Goal: Task Accomplishment & Management: Complete application form

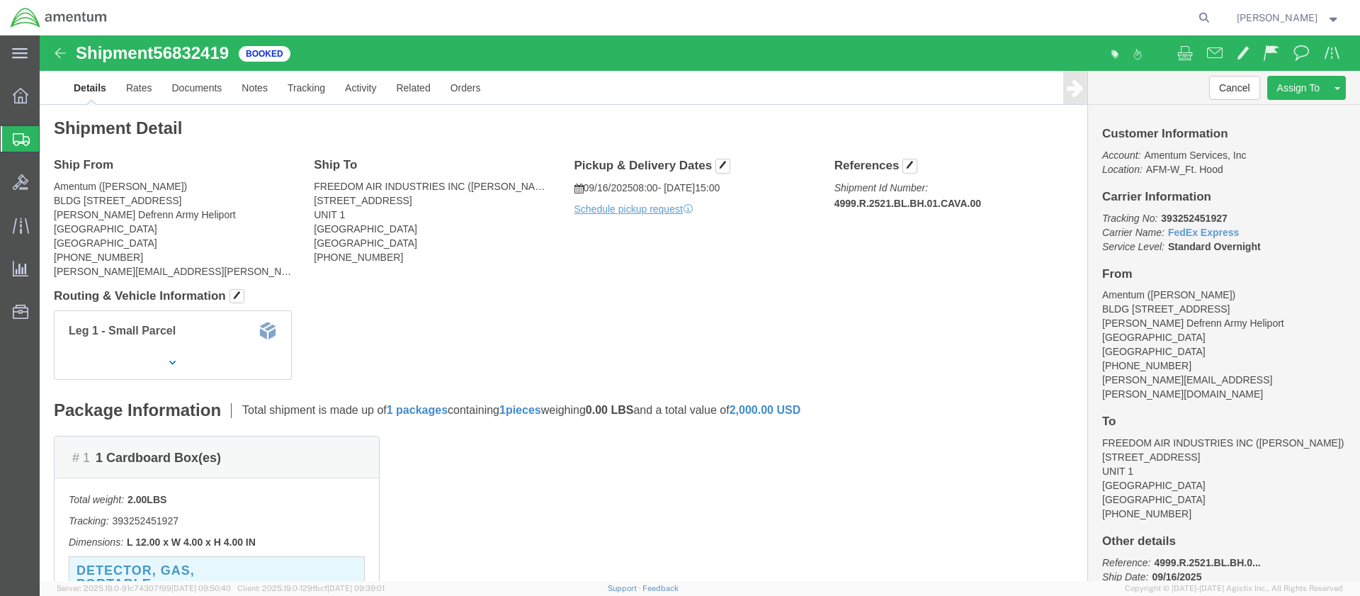
click at [0, 0] on span "Create Shipment" at bounding box center [0, 0] width 0 height 0
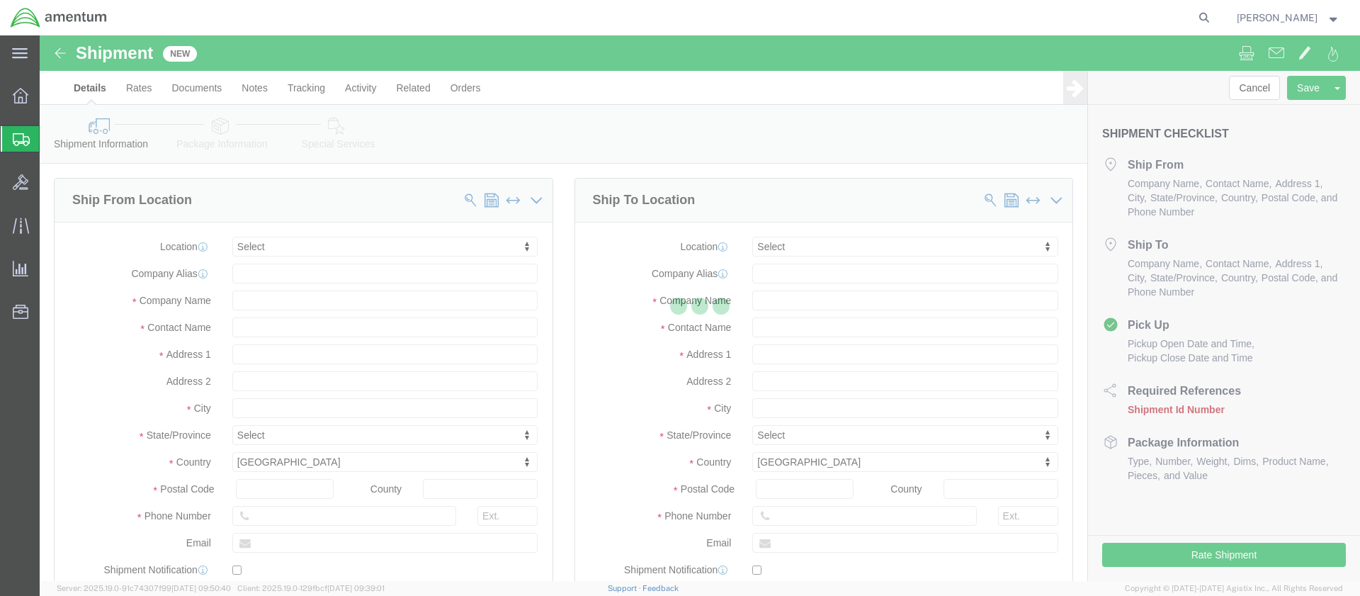
select select
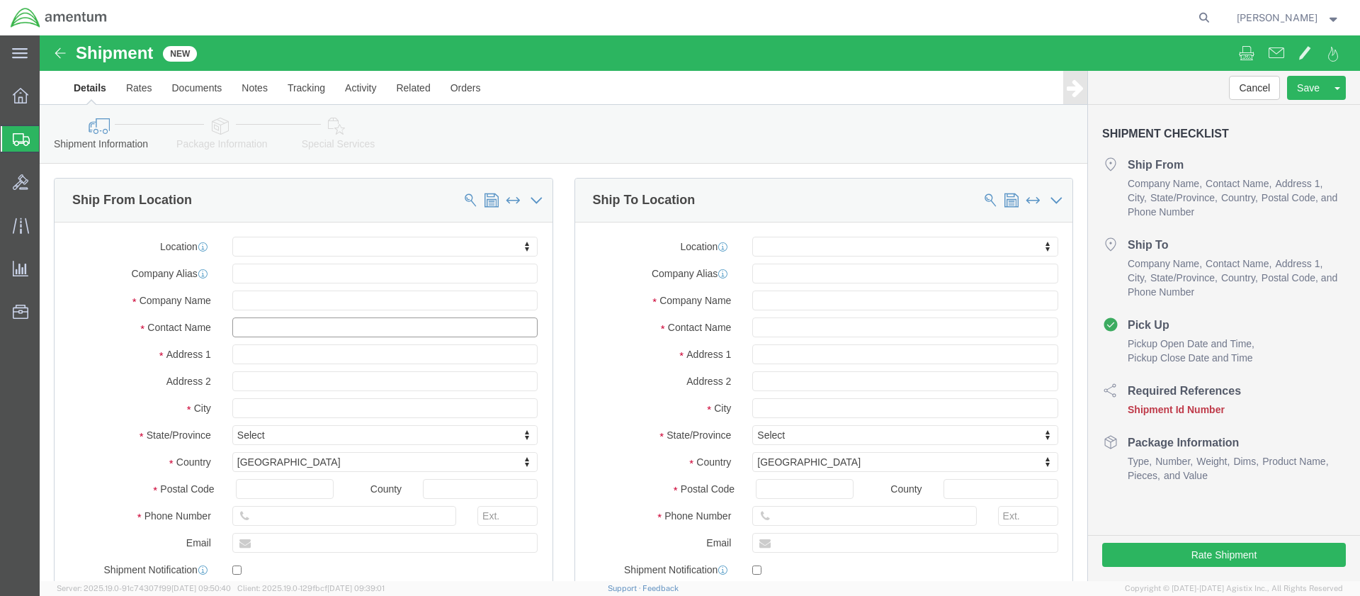
click input "text"
type input "[PERSON_NAME]"
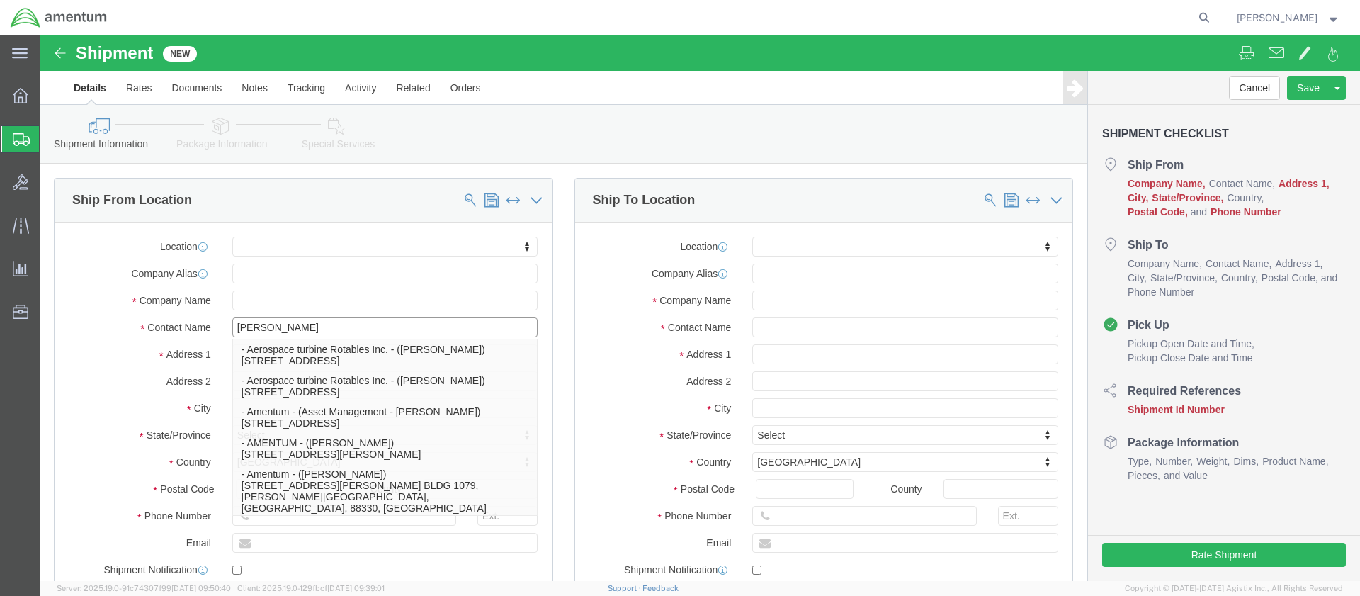
click p "- Amentum - (Ron Pineda***) BLDG 736 Longbow Drive, Yoakum Defrenn Army Helipor…"
select select
type input "BLDG 736 Longbow Drive"
type input "Yoakum Defrenn Army Heliport"
type input "76544"
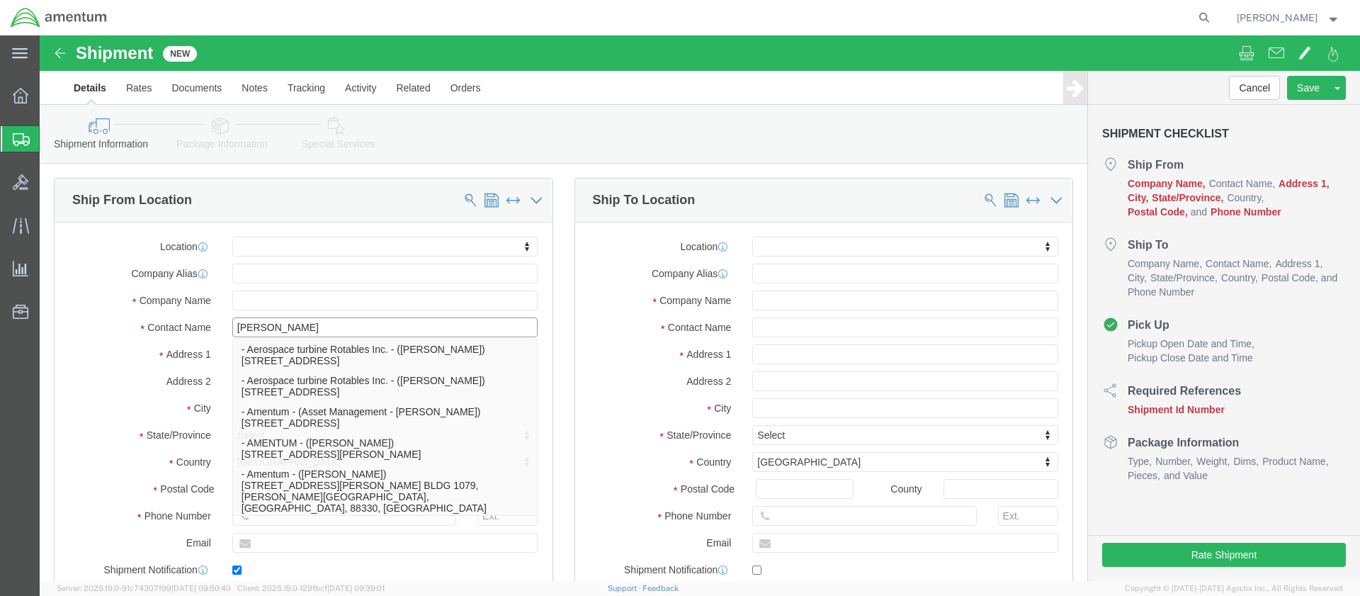
type input "254 289-3925"
type input "ronald.e.pineda.ctr@army.mil"
checkbox input "true"
type input "Amentum"
type input "Ron Pineda***"
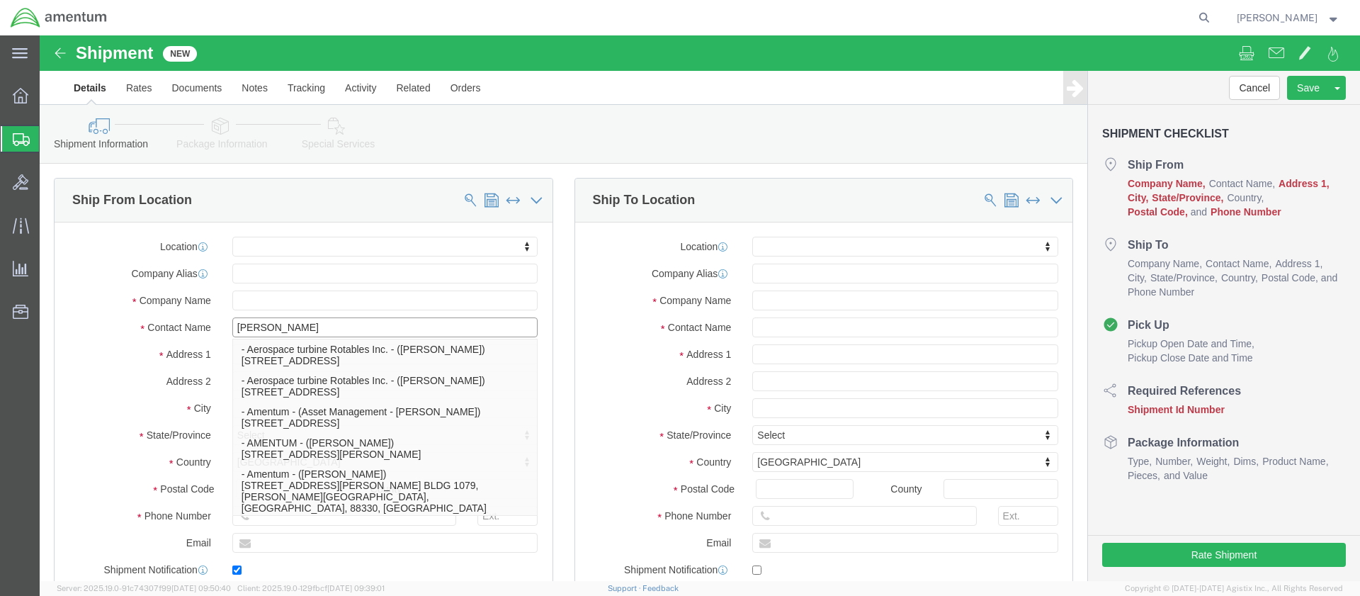
type input "Fort Hood"
select select "TX"
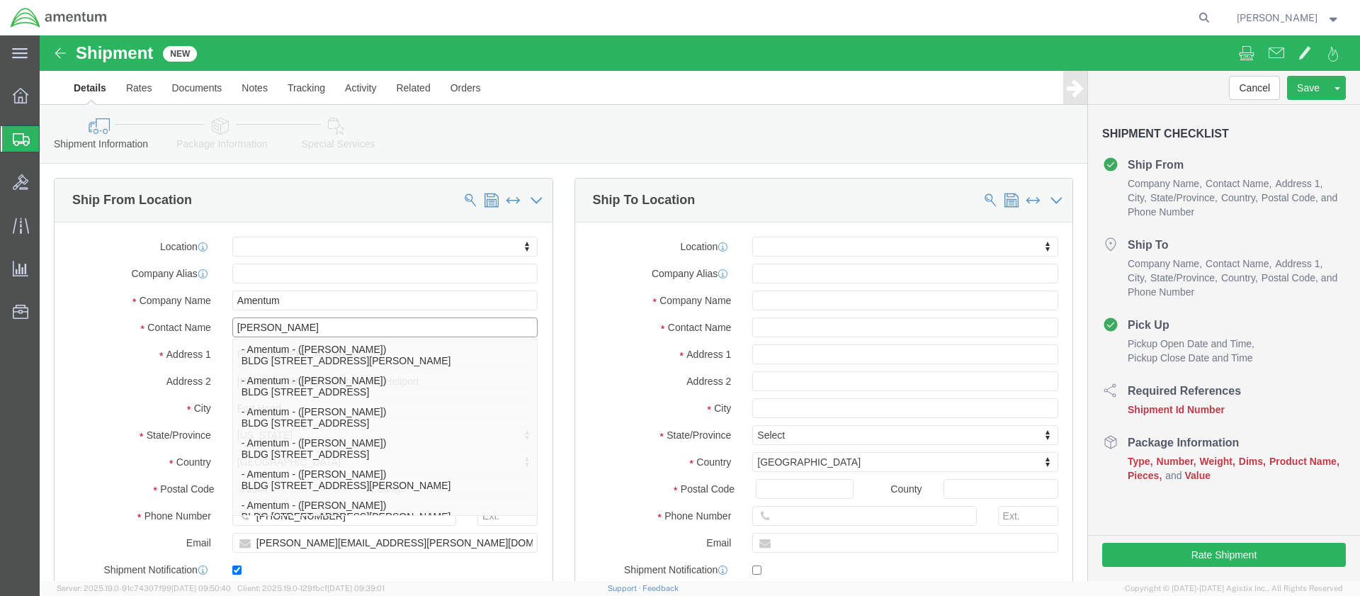
type input "Ron Pineda"
click input "text"
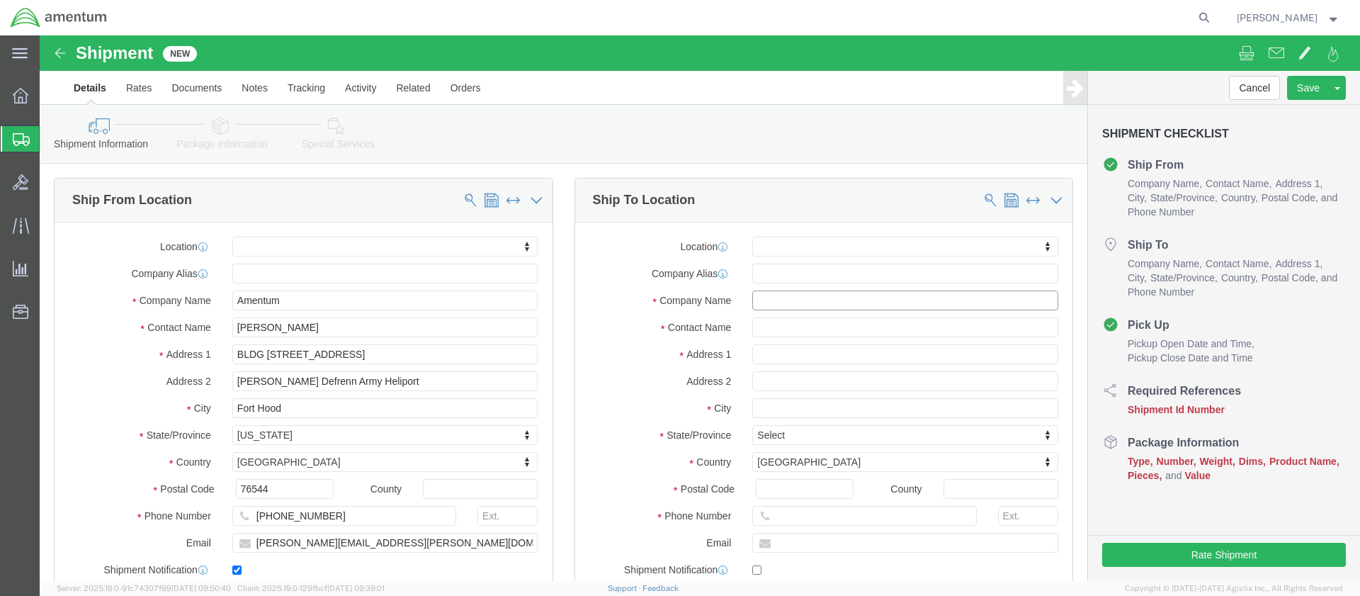
click input "text"
paste input "Army Aviation Support Facility 1"
type input "Army Aviation Support Facility 1"
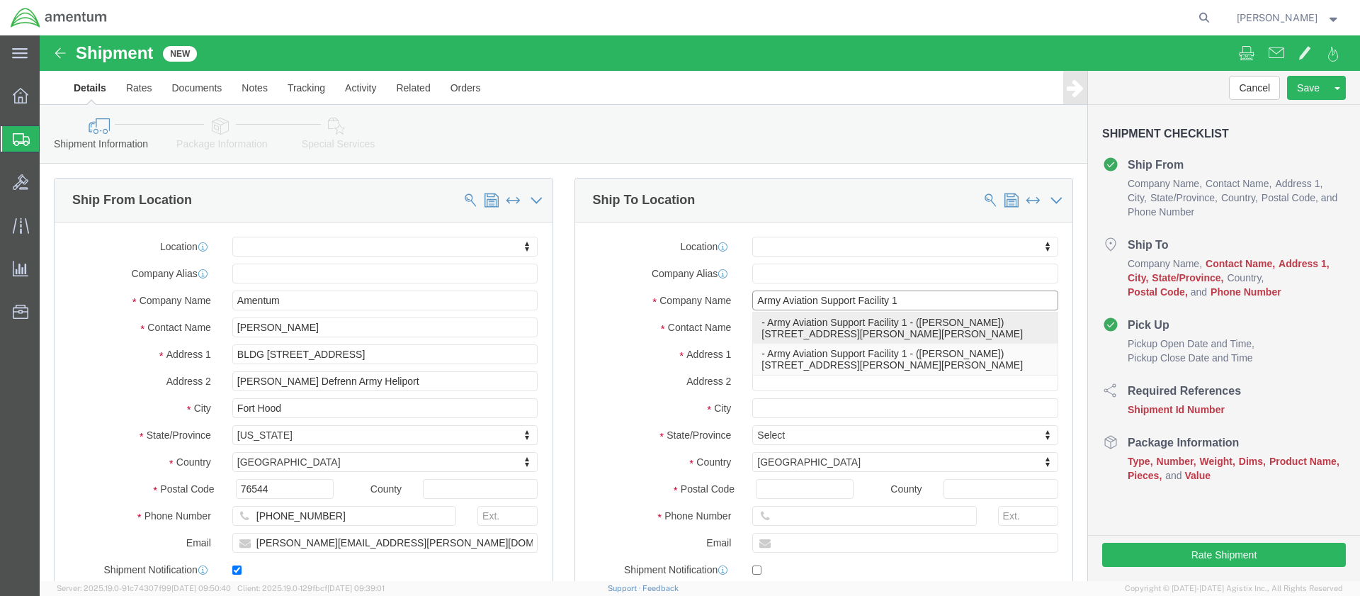
click p "- Army Aviation Support Facility 1 - (Ms. Dennett) 7116 SE Forbes Ave, Topeka, …"
select select
type input "7116 SE Forbes Ave"
type input "66619"
type input "785 646-3969"
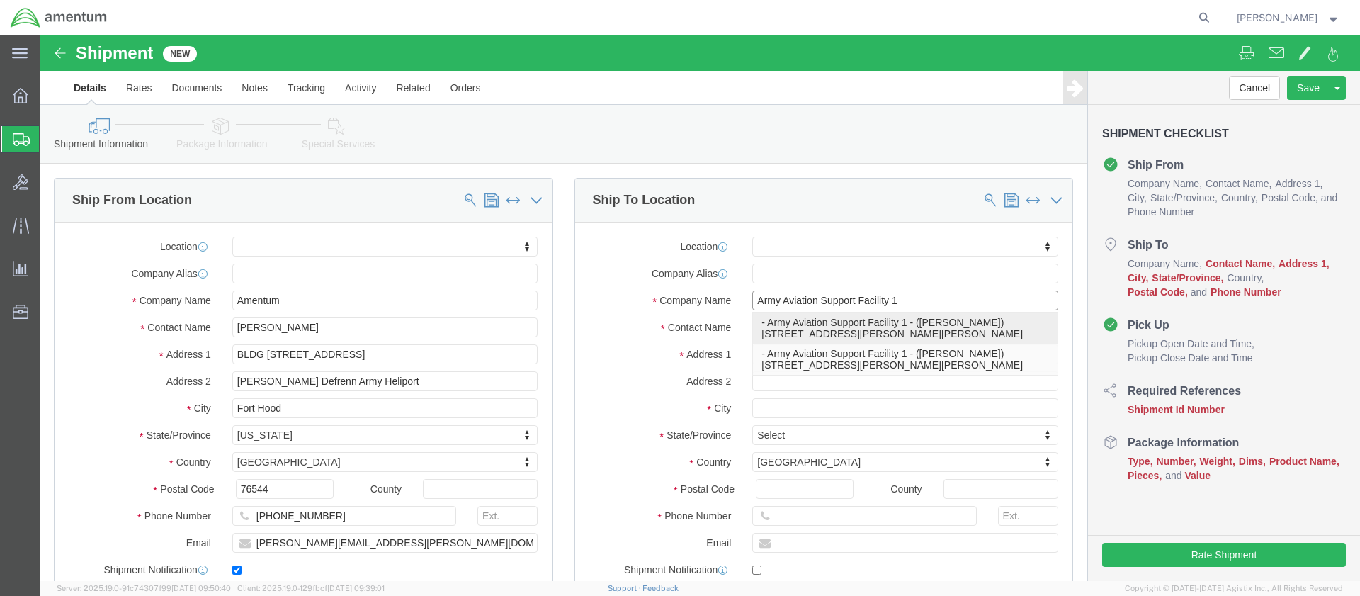
type input "Ms. Dennett"
type input "Topeka"
select select "KS"
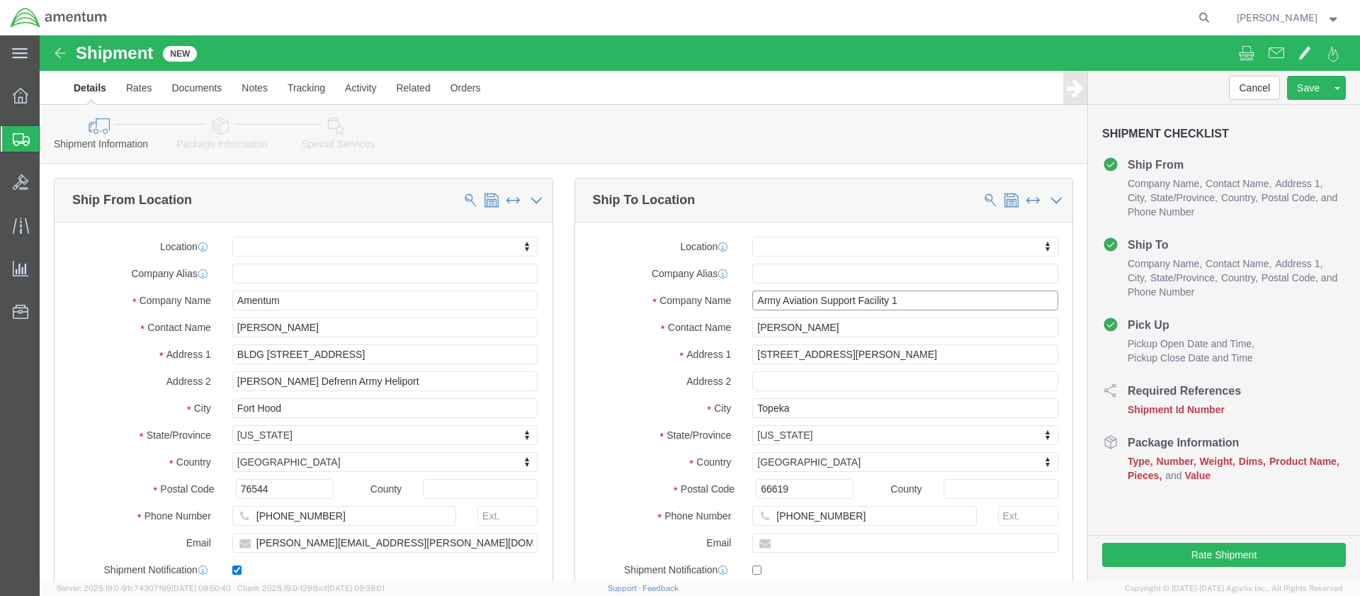
type input "Army Aviation Support Facility 1"
click input "Ms. Dennett"
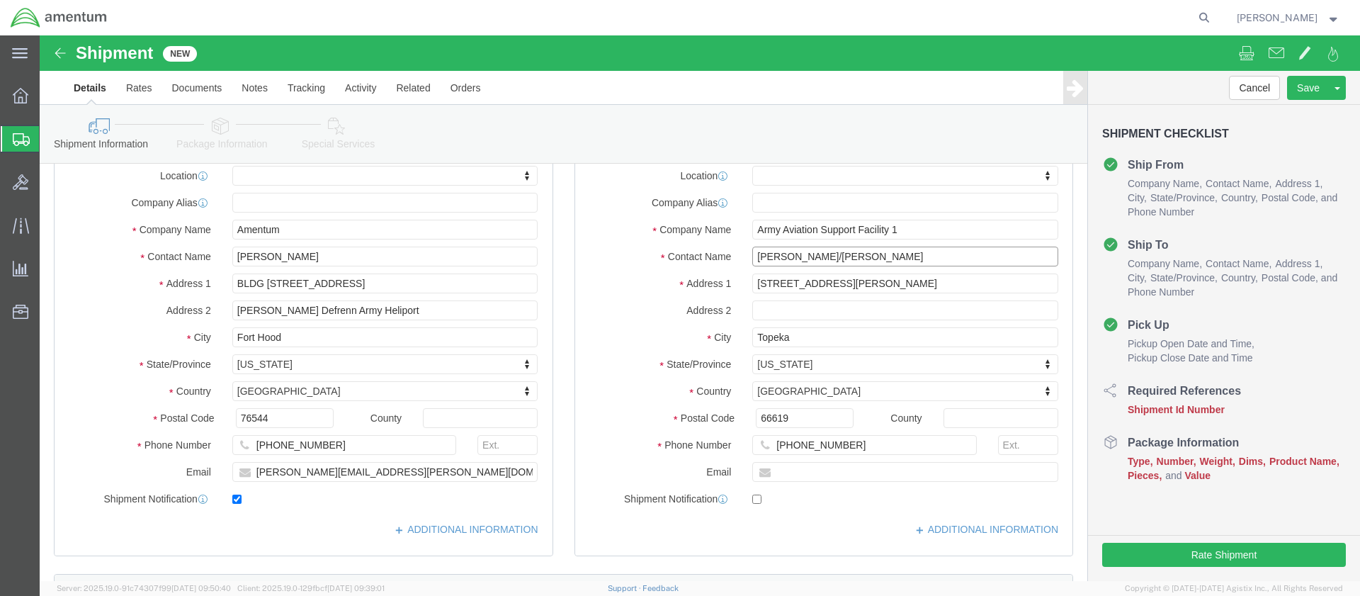
type input "Ms. Dennett/Eric Utterback"
drag, startPoint x: 796, startPoint y: 407, endPoint x: 732, endPoint y: 407, distance: 63.8
click input "785 646-3969"
paste input "(254) 383-1048"
type input "(254) 383-1048"
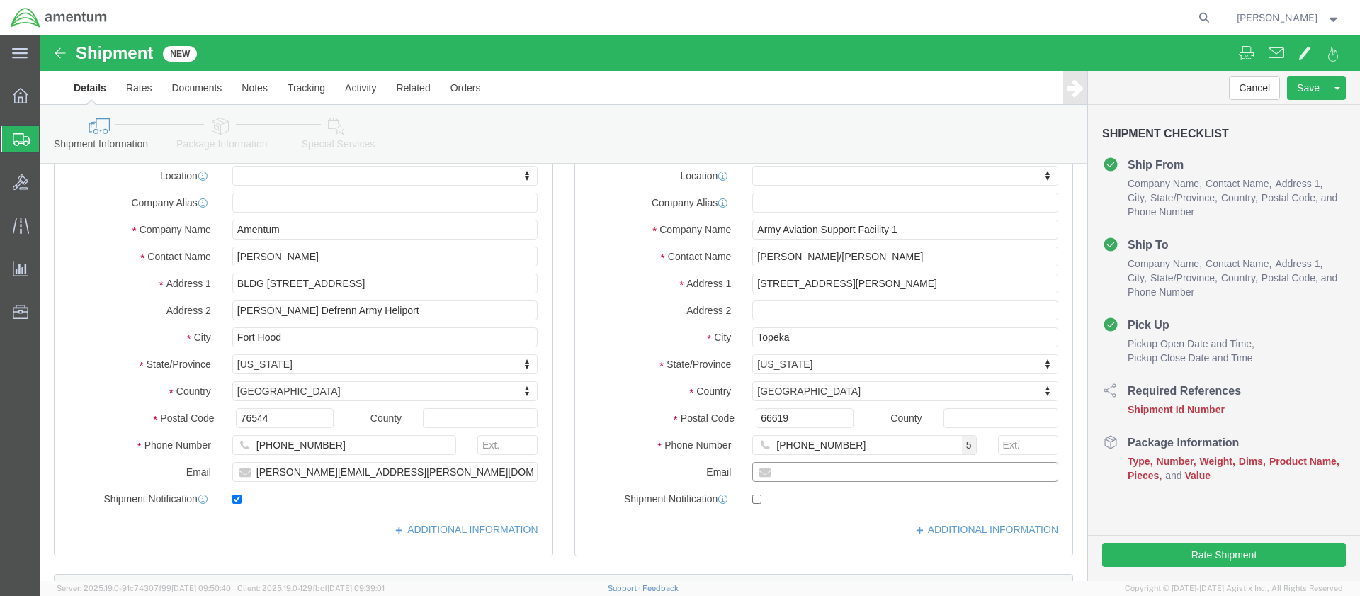
click input "text"
paste input "eric.a.utterback.ctr@army.mil"
type input "eric.a.utterback.ctr@army.mil"
click input "checkbox"
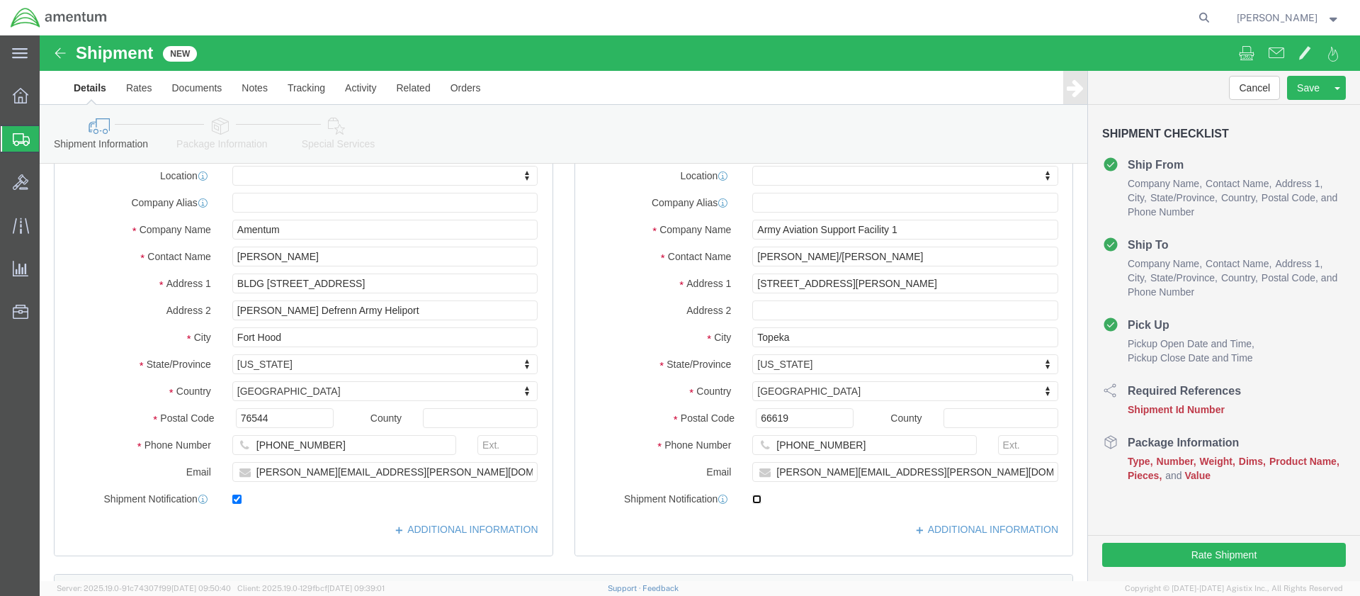
checkbox input "true"
click input "text"
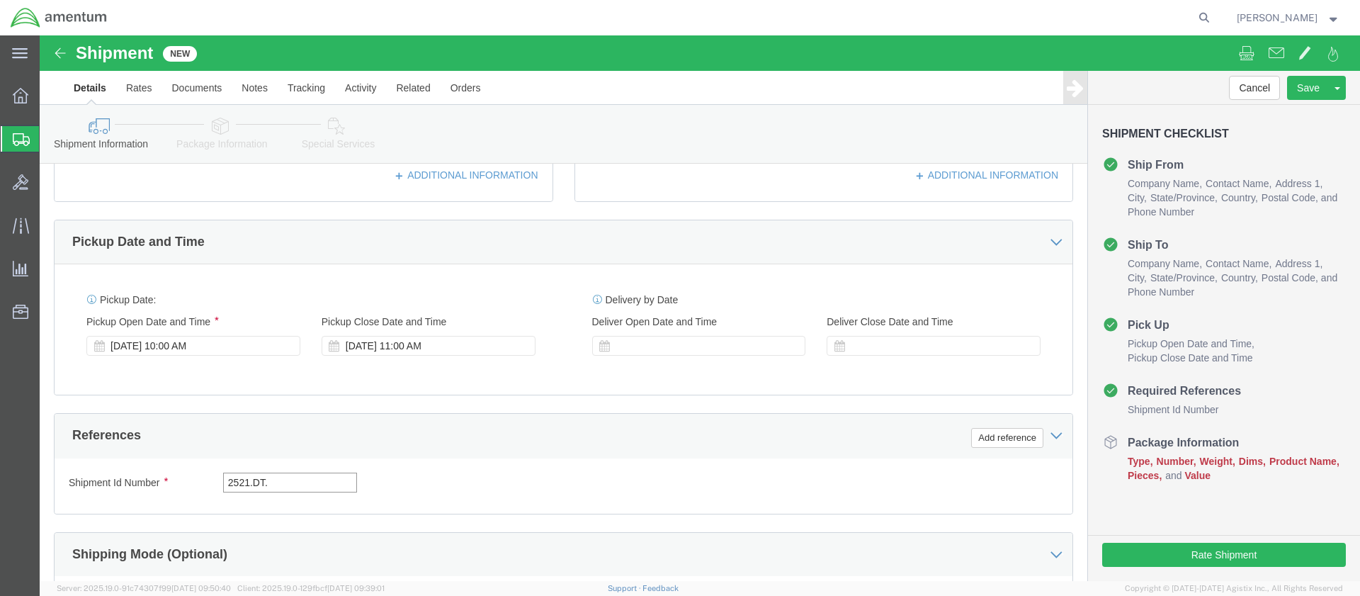
click input "2521.DT."
type input "2521.DT.EA"
click button "Continue"
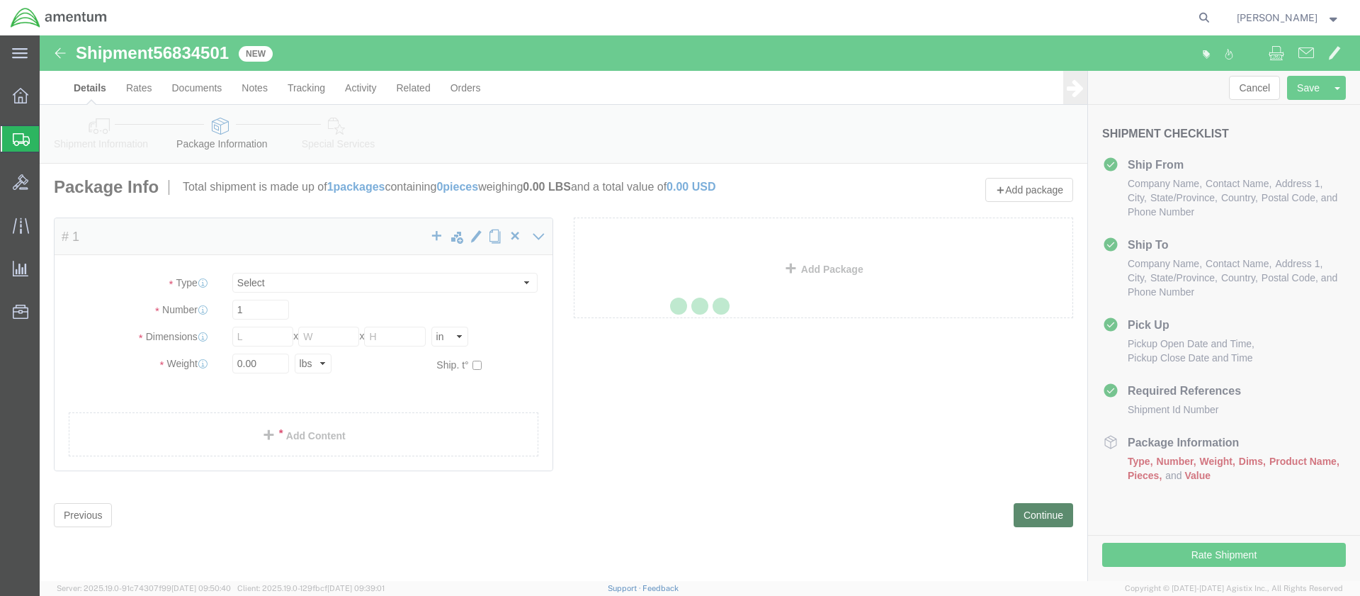
select select "CBOX"
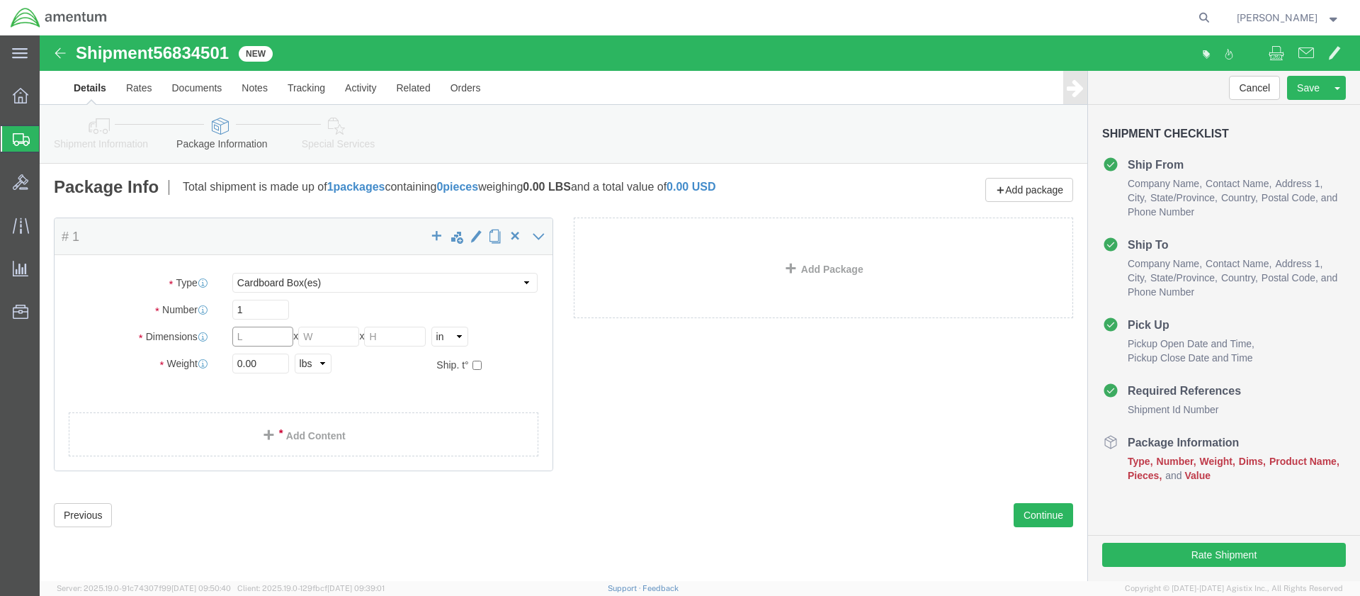
click input "text"
type input "11"
type input "5"
type input "6"
type input "2.0"
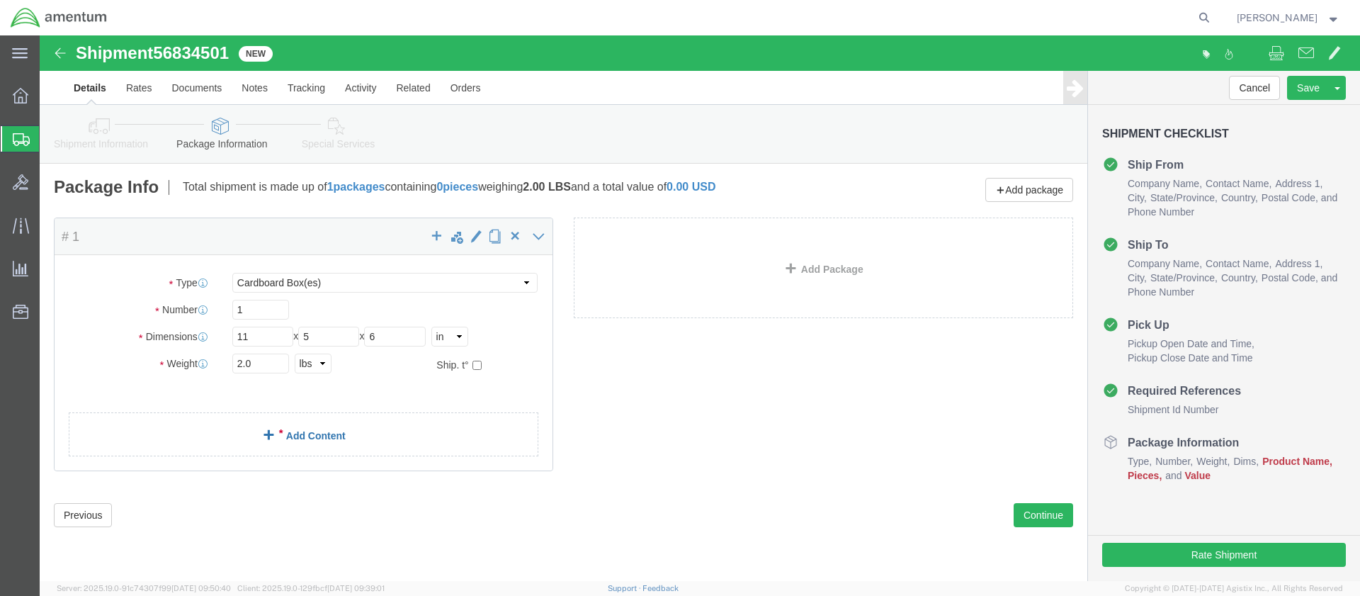
click link "Add Content"
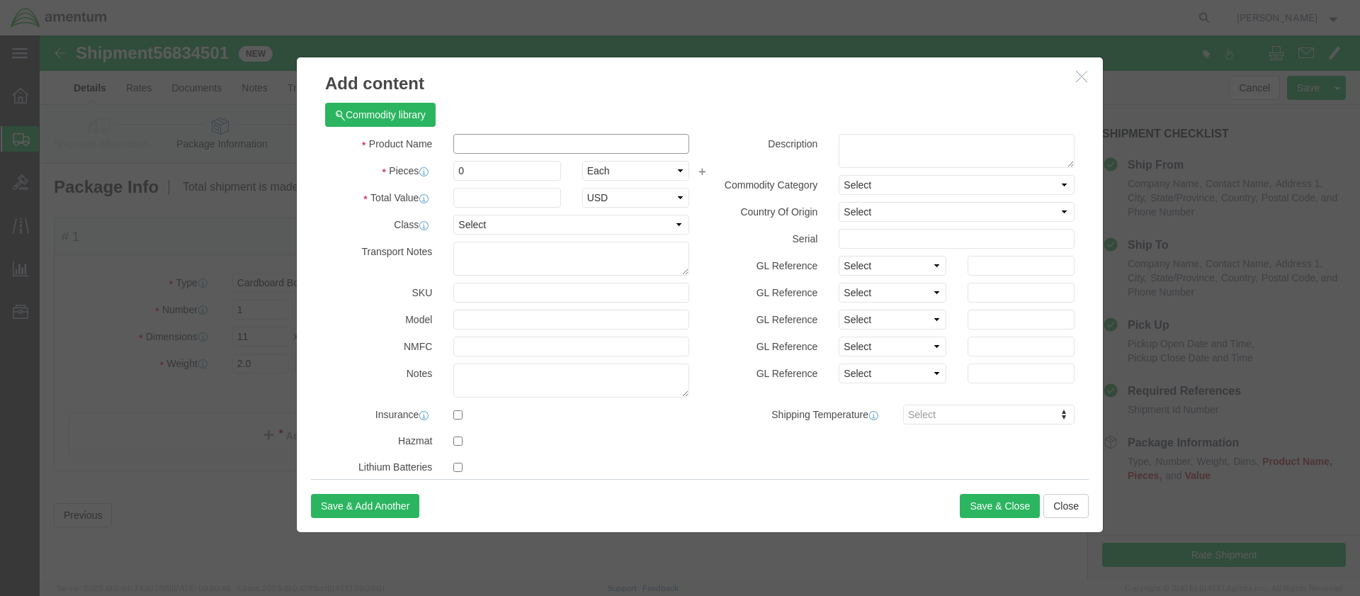
click input "text"
paste input "Verizon"
type input "Verizon WIFI"
drag, startPoint x: 427, startPoint y: 132, endPoint x: 415, endPoint y: 132, distance: 12.1
click input "0"
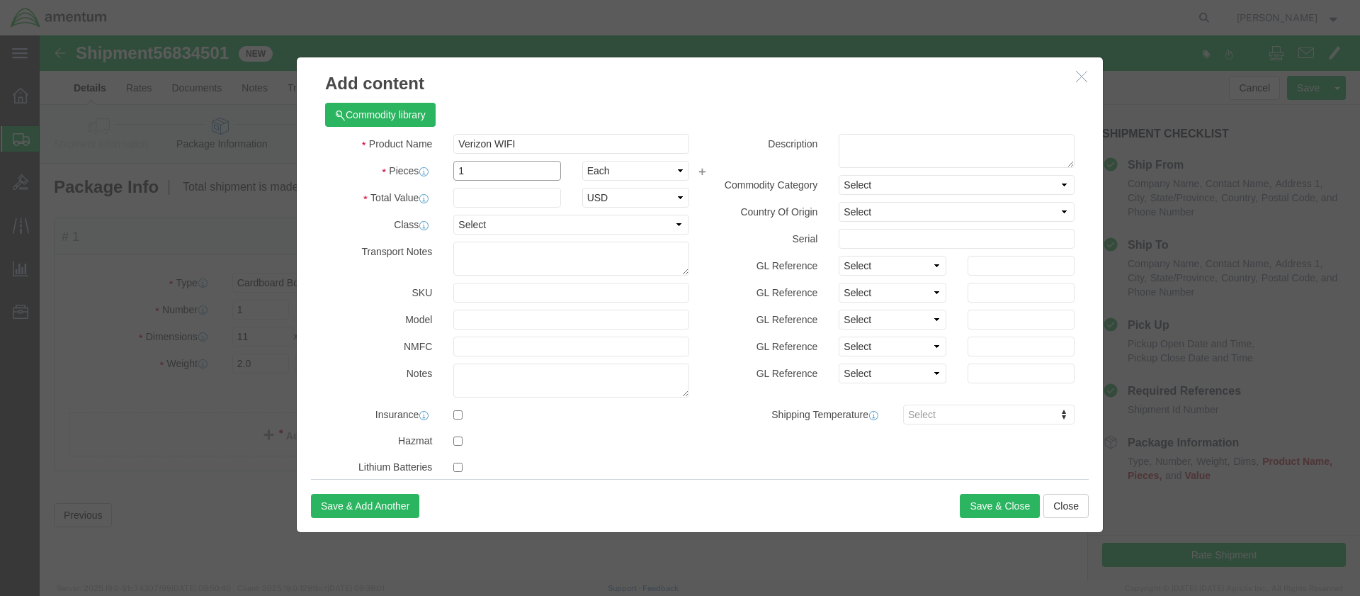
type input "1"
click input "text"
type input "100.00"
select select "50"
click textarea
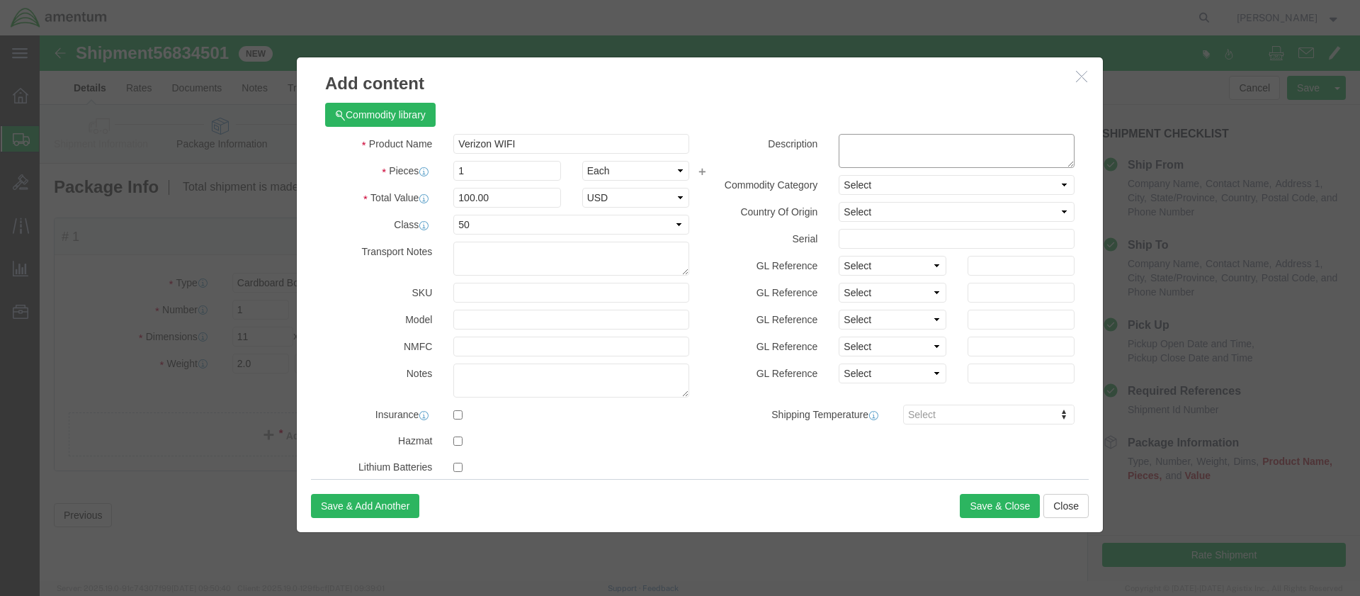
paste textarea "CORP024865"
type textarea "CORP024865"
select select "US"
click input "text"
paste input "990018050360746"
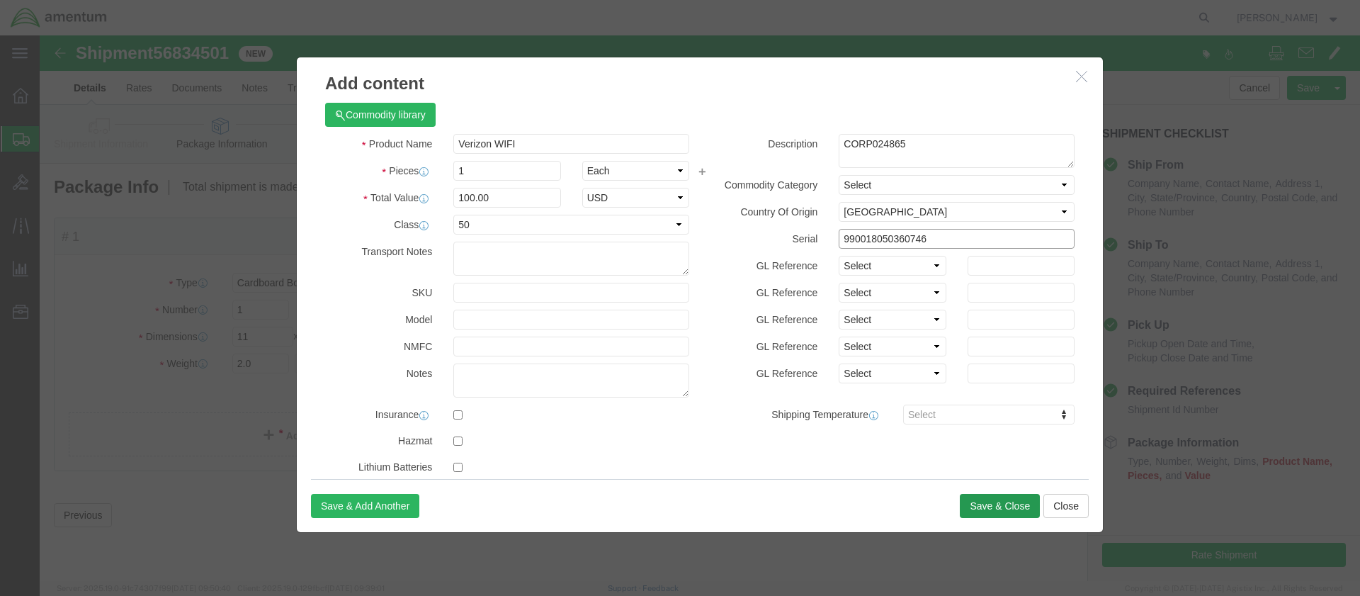
type input "990018050360746"
click button "Save & Close"
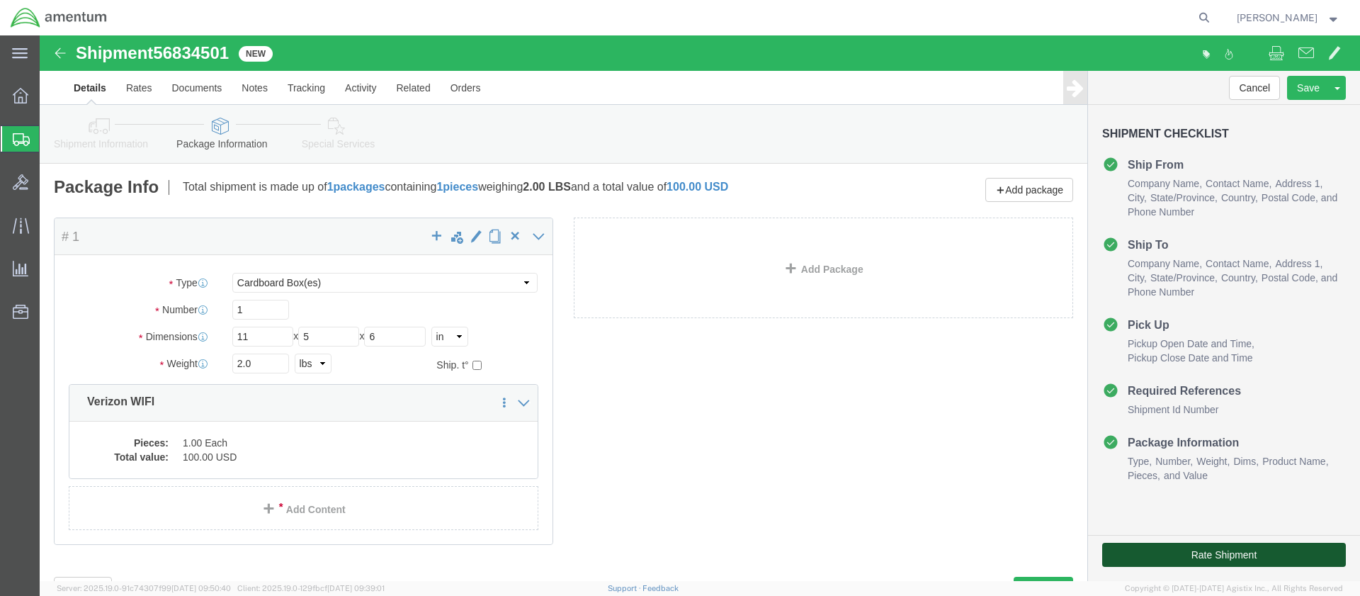
click button "Rate Shipment"
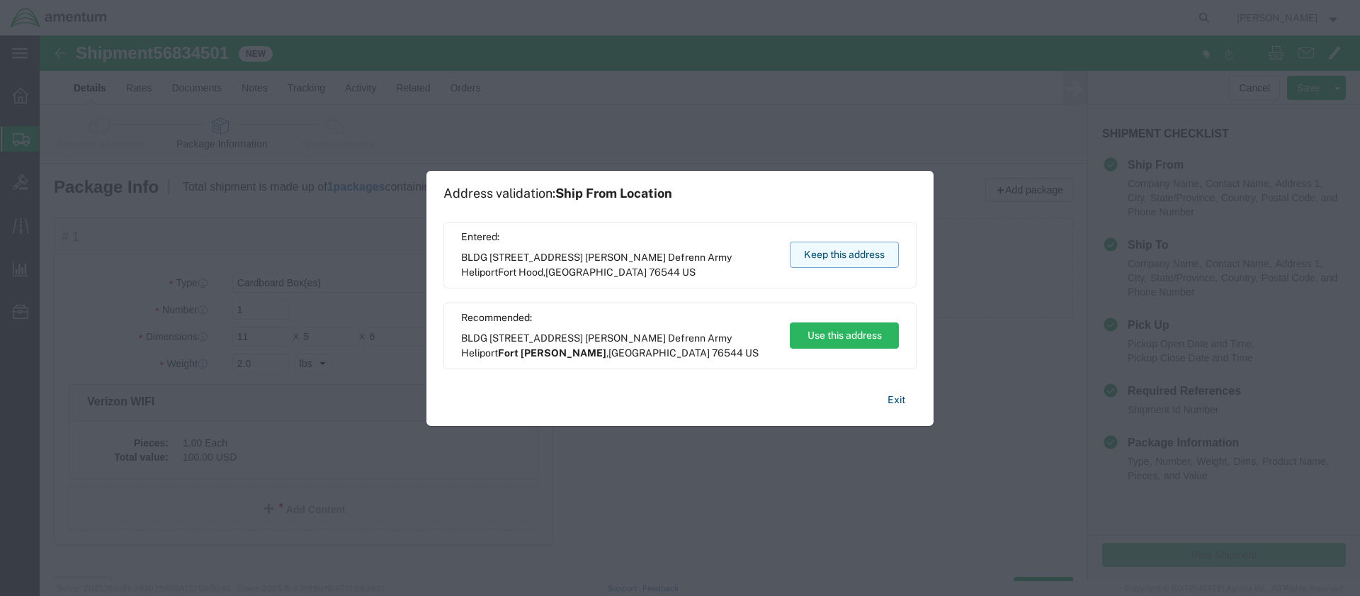
click at [823, 253] on button "Keep this address" at bounding box center [844, 255] width 109 height 26
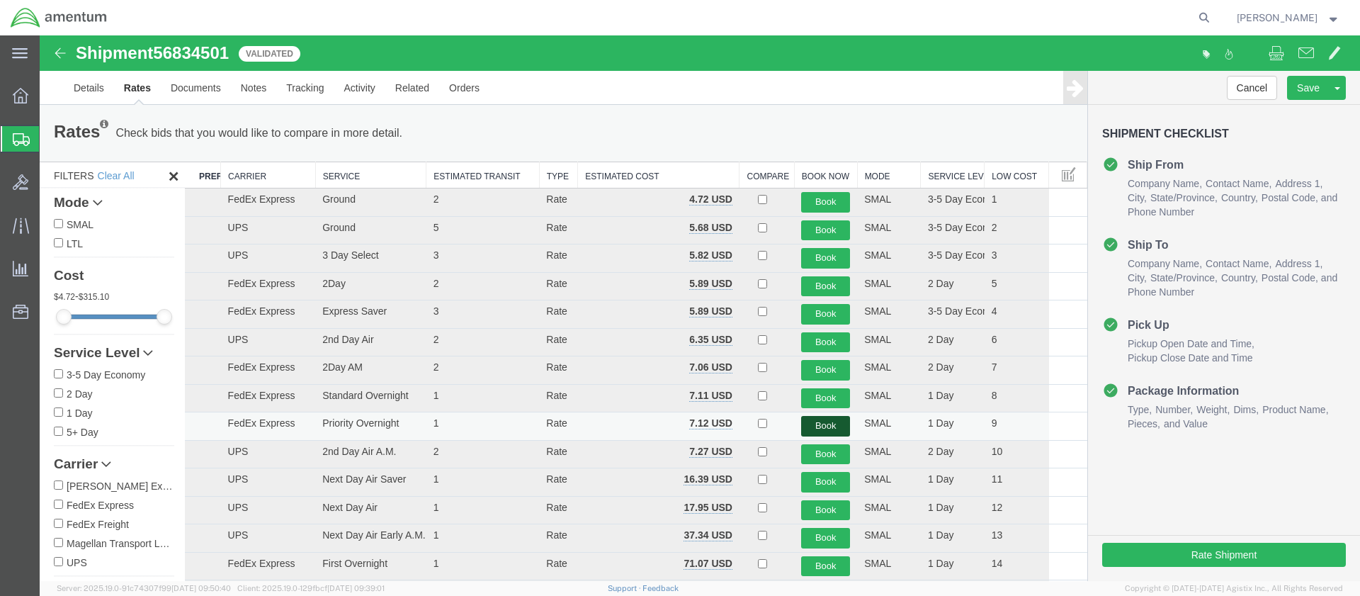
click at [815, 425] on button "Book" at bounding box center [825, 426] width 49 height 21
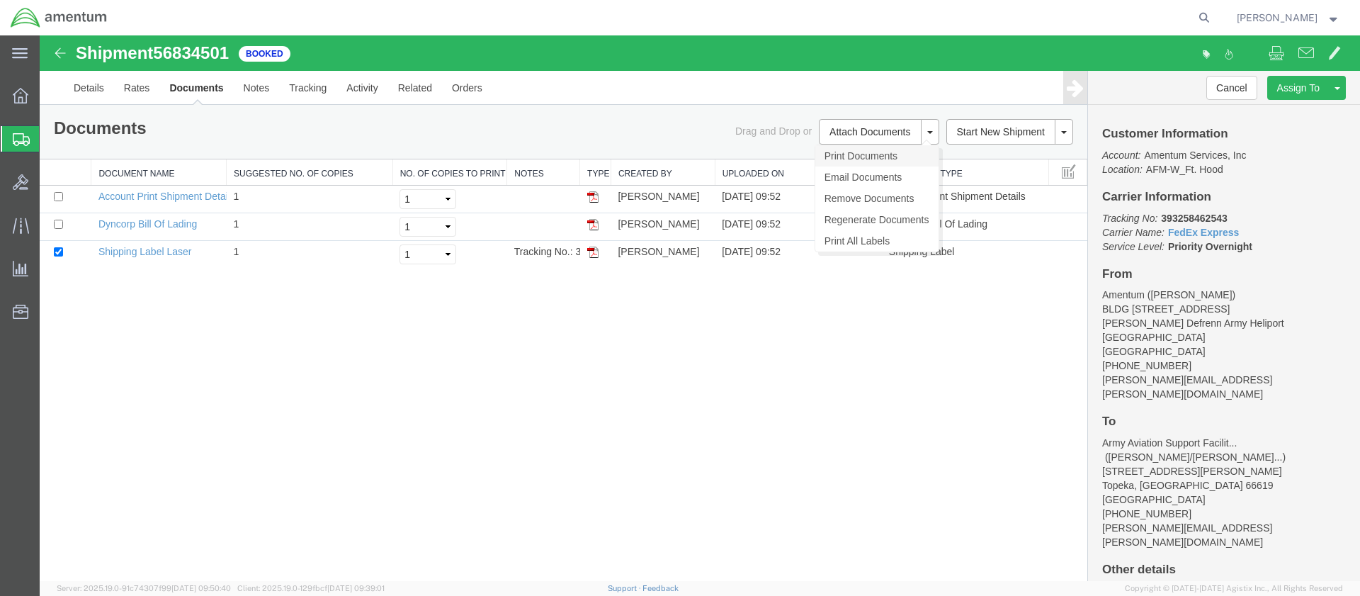
click at [842, 155] on link "Print Documents" at bounding box center [876, 155] width 123 height 21
drag, startPoint x: 1102, startPoint y: 219, endPoint x: 1264, endPoint y: 246, distance: 163.8
click at [1264, 245] on p "Tracking No: 393258462543 Carrier Name: FedEx Express FedEx Express Service Lev…" at bounding box center [1224, 232] width 244 height 43
